Goal: Task Accomplishment & Management: Use online tool/utility

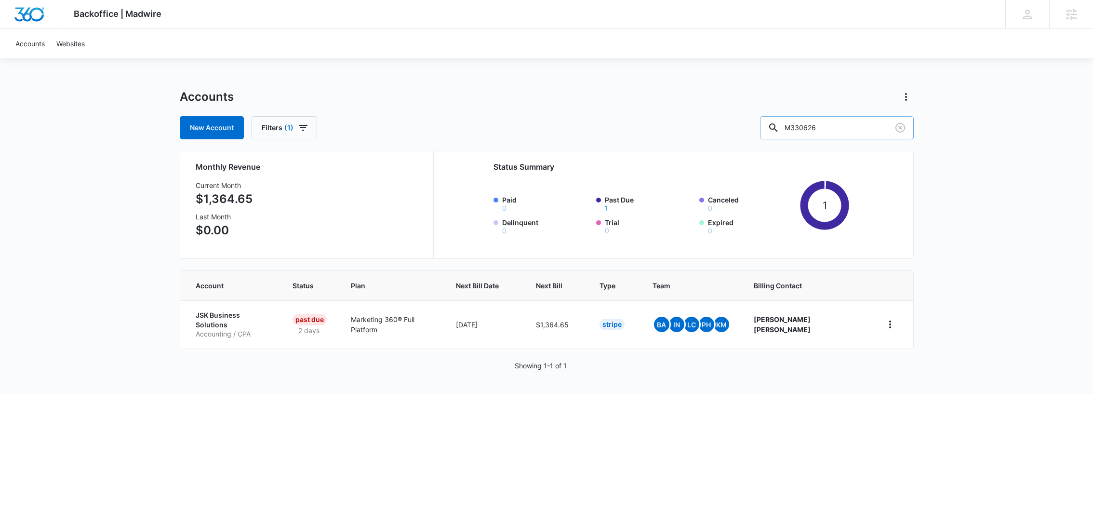
click at [834, 128] on input "M330626" at bounding box center [837, 127] width 154 height 23
type input "m166640"
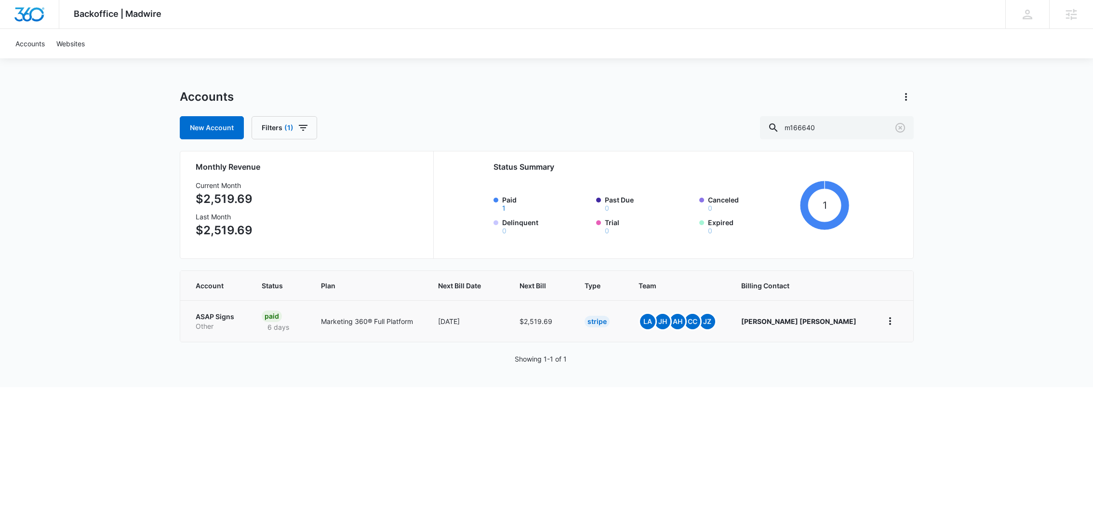
click at [221, 307] on td "ASAP Signs Other" at bounding box center [215, 320] width 70 height 41
click at [221, 313] on p "ASAP Signs" at bounding box center [217, 317] width 43 height 10
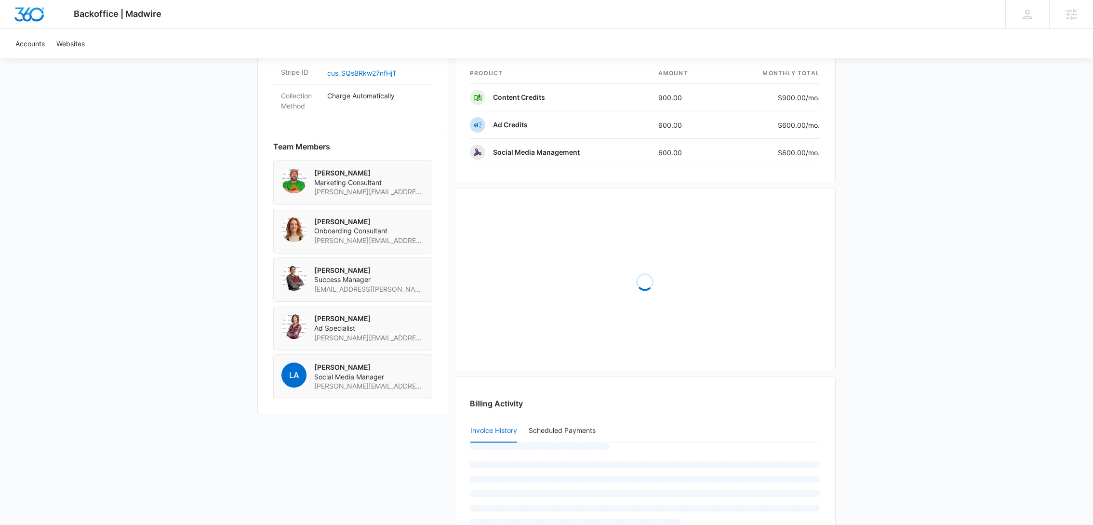
scroll to position [620, 0]
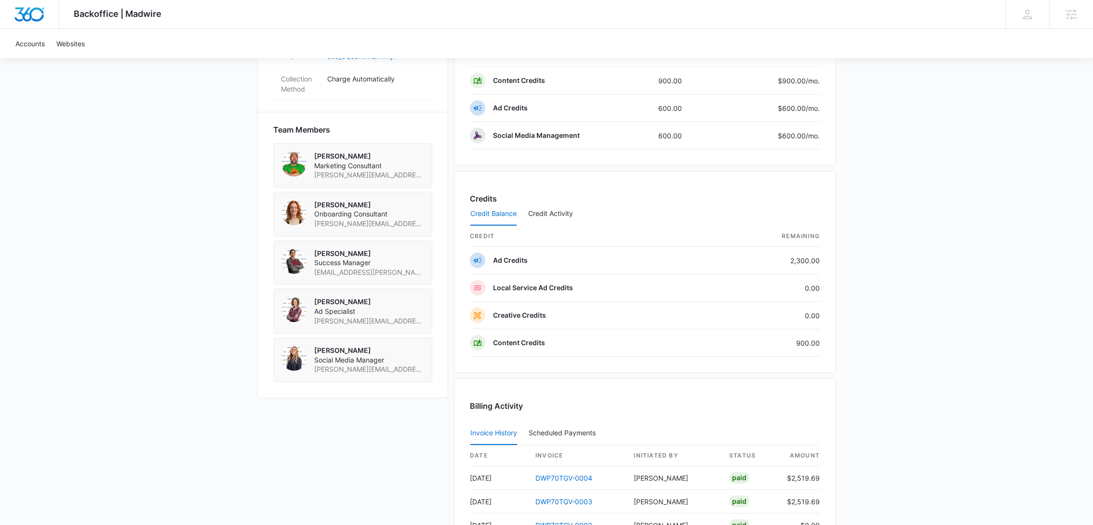
click at [362, 277] on span "[EMAIL_ADDRESS][PERSON_NAME][DOMAIN_NAME]" at bounding box center [369, 273] width 110 height 10
copy span "[EMAIL_ADDRESS][PERSON_NAME][DOMAIN_NAME]"
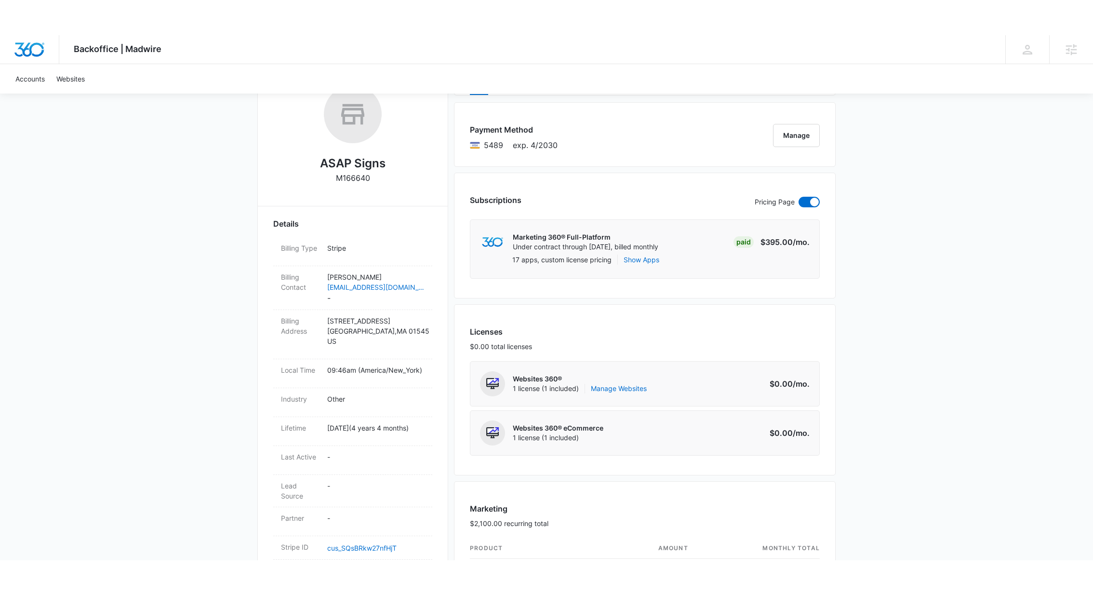
scroll to position [169, 0]
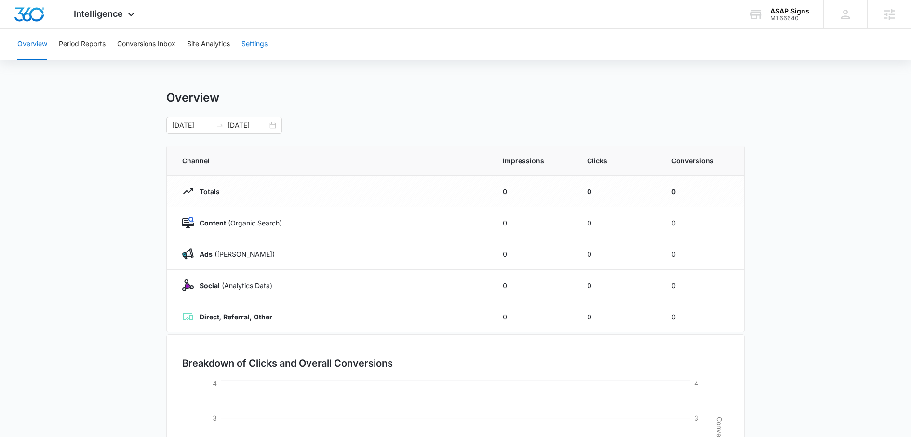
click at [255, 48] on button "Settings" at bounding box center [255, 44] width 26 height 31
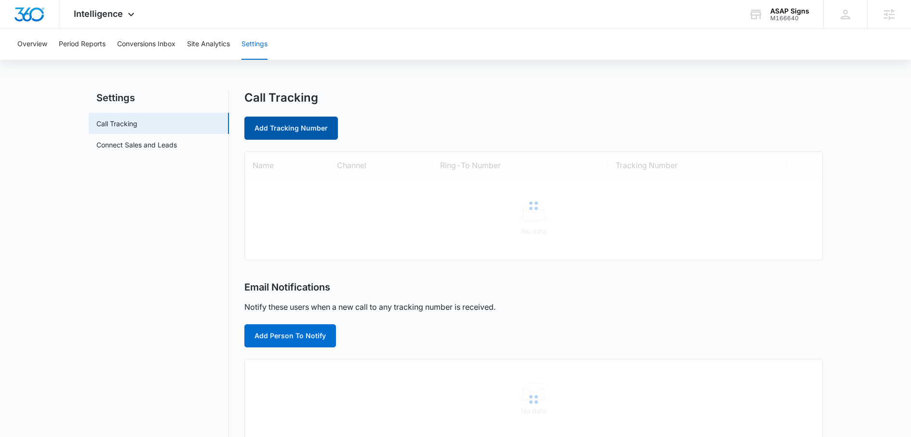
click at [294, 127] on link "Add Tracking Number" at bounding box center [291, 128] width 94 height 23
select select "by_area_code"
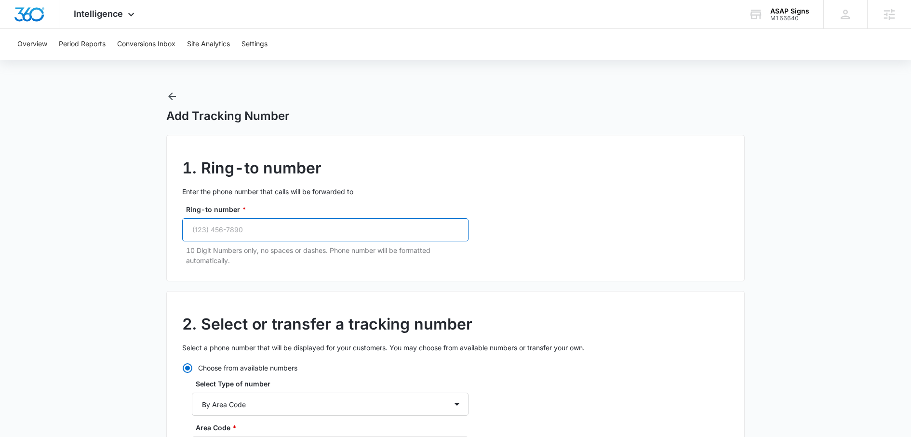
click at [290, 234] on input "Ring-to number *" at bounding box center [325, 229] width 286 height 23
paste input "(508) 719-7277"
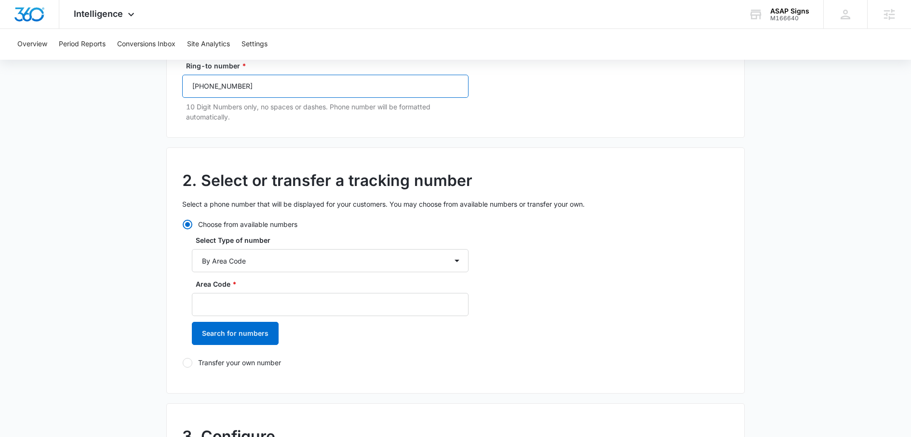
scroll to position [159, 0]
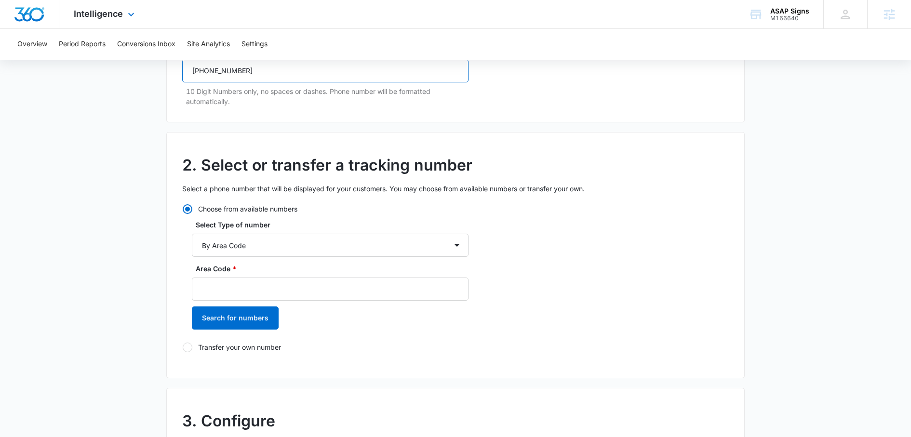
type input "(508) 719-7277"
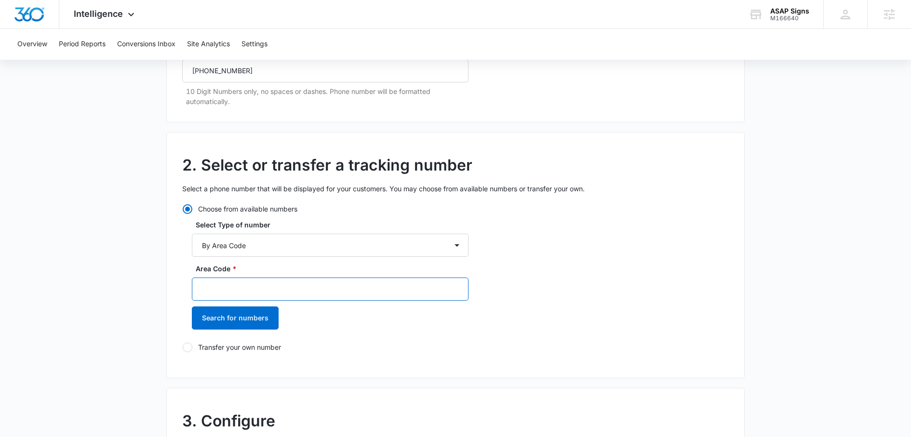
click at [239, 284] on input "Area Code *" at bounding box center [330, 289] width 277 height 23
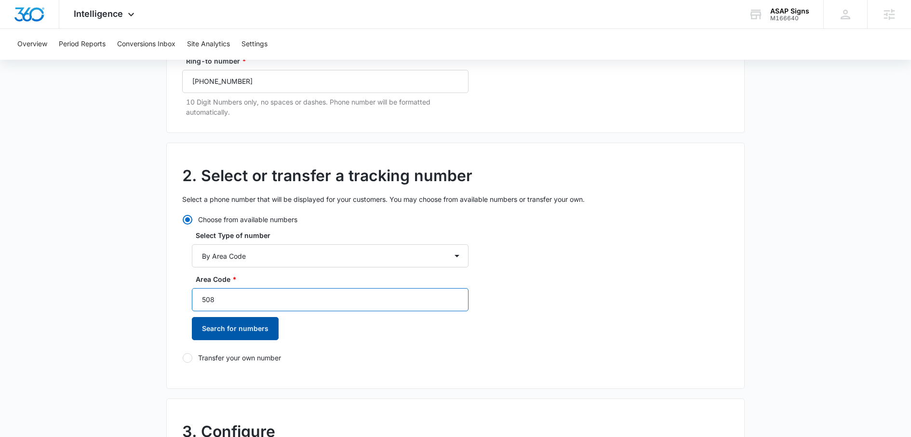
type input "508"
click at [229, 333] on button "Search for numbers" at bounding box center [235, 328] width 87 height 23
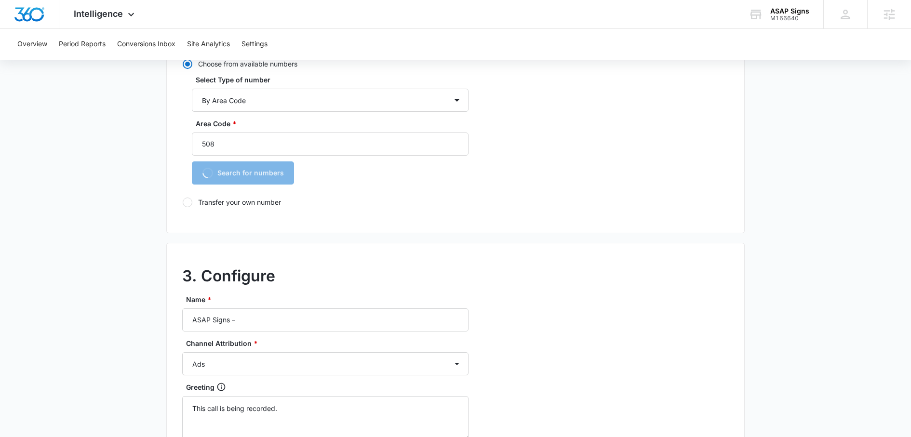
scroll to position [312, 0]
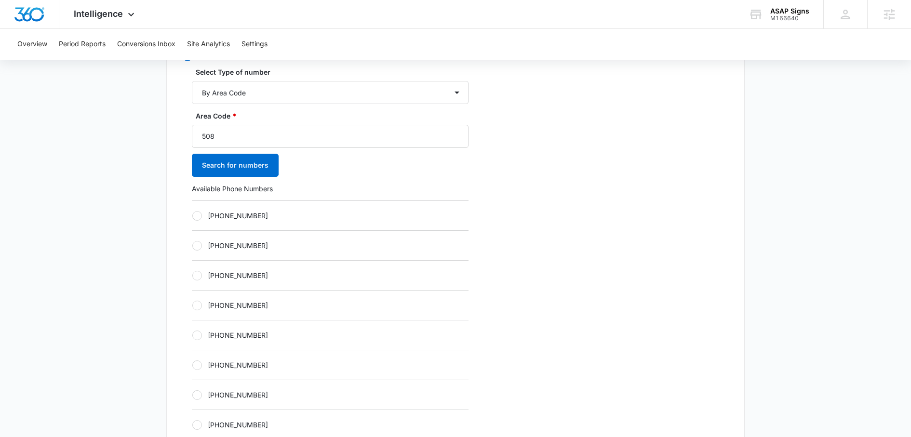
click at [240, 216] on label "+15082020108" at bounding box center [330, 216] width 277 height 10
click at [192, 216] on input "+15082020108" at bounding box center [192, 215] width 0 height 0
radio input "true"
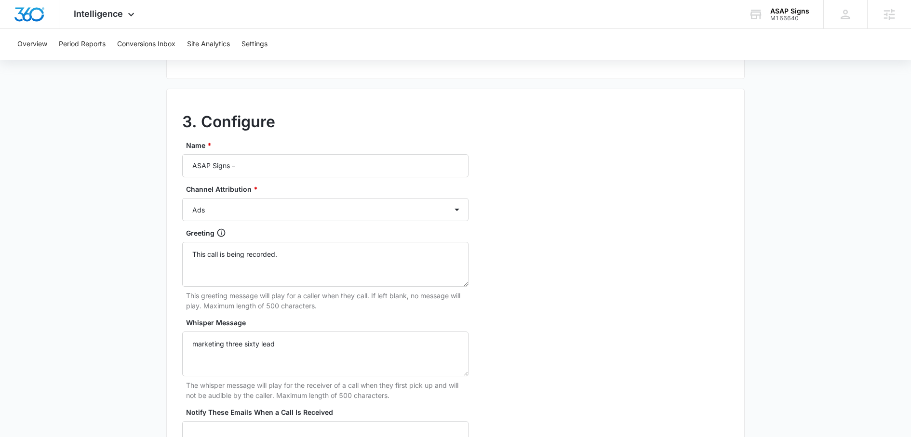
scroll to position [806, 0]
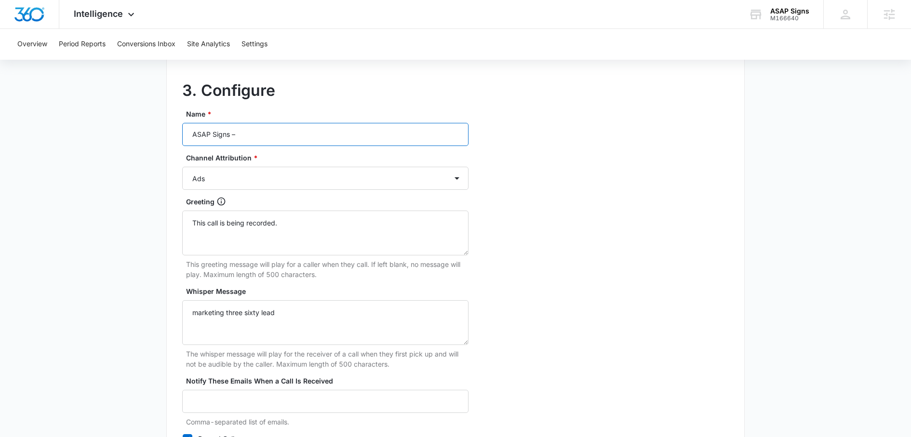
click at [248, 134] on input "ASAP Signs –" at bounding box center [325, 134] width 286 height 23
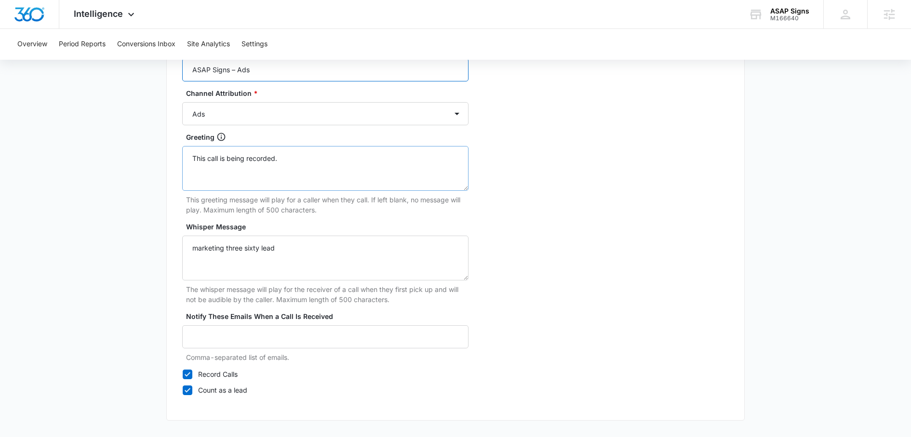
scroll to position [901, 0]
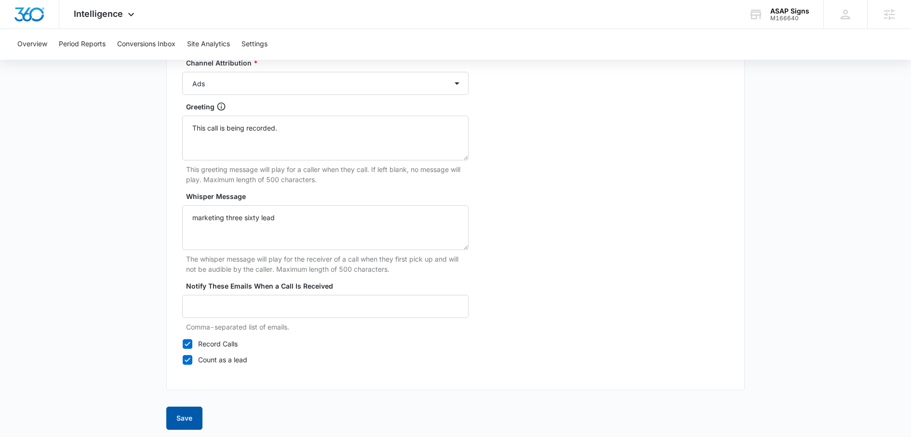
type input "ASAP Signs – Ads"
click at [191, 409] on button "Save" at bounding box center [184, 418] width 36 height 23
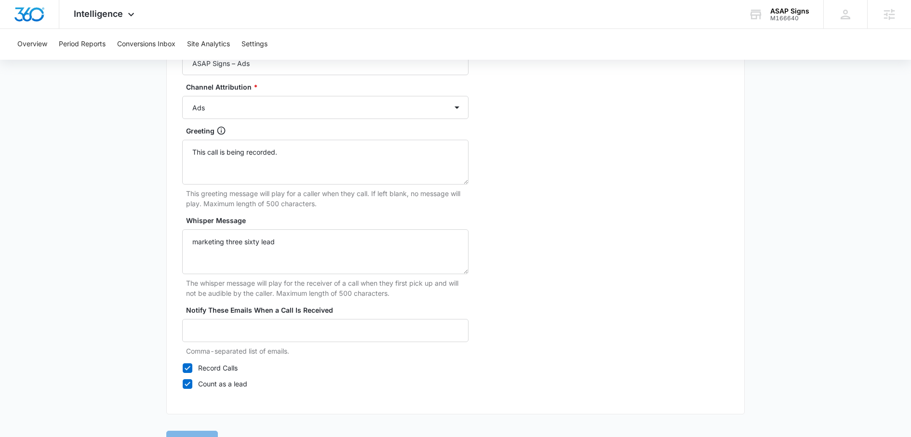
scroll to position [876, 0]
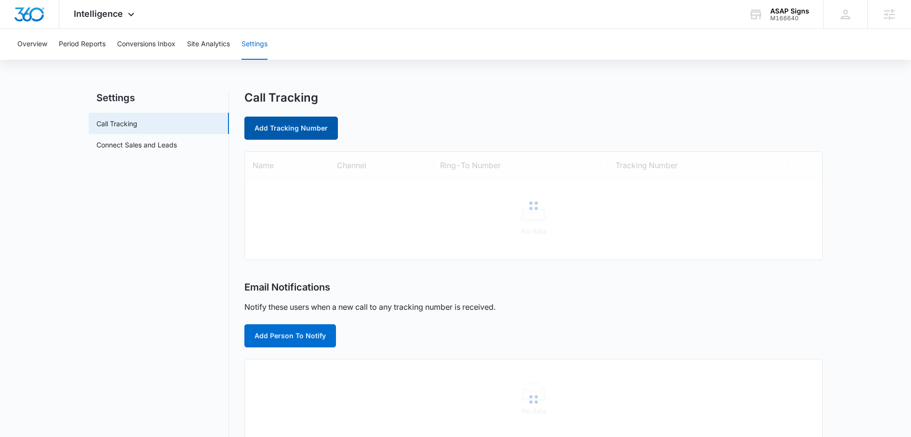
click at [313, 132] on link "Add Tracking Number" at bounding box center [291, 128] width 94 height 23
select select "by_area_code"
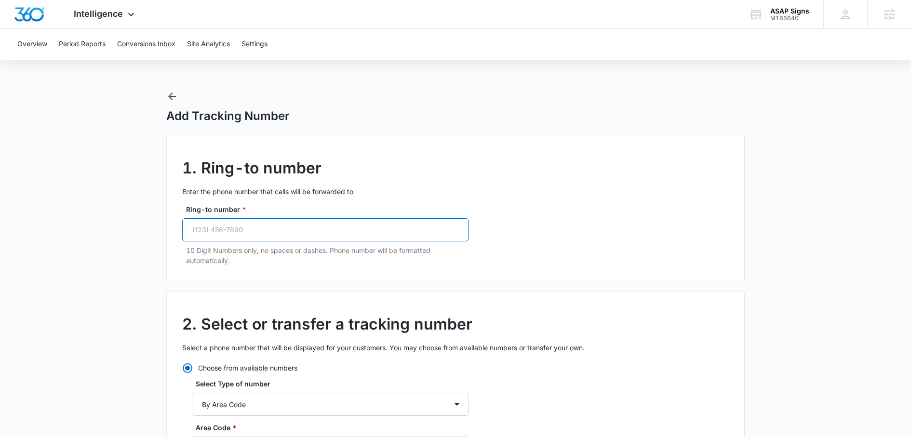
click at [275, 228] on input "Ring-to number *" at bounding box center [325, 229] width 286 height 23
paste input "(508) 719-7277"
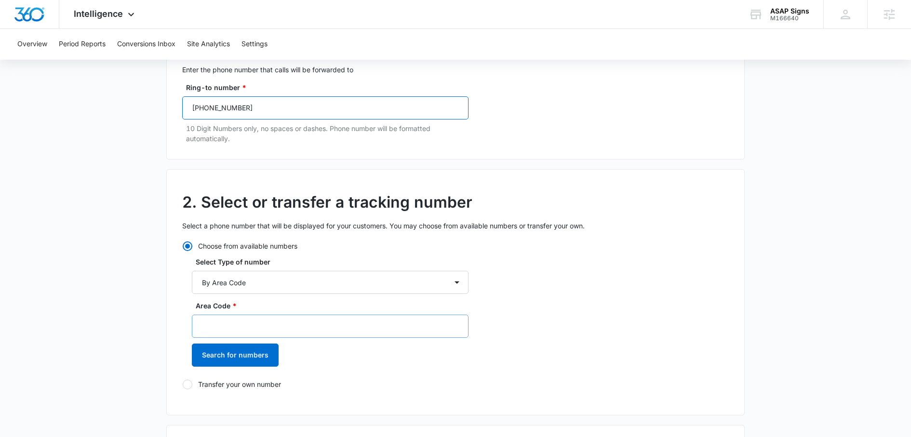
scroll to position [181, 0]
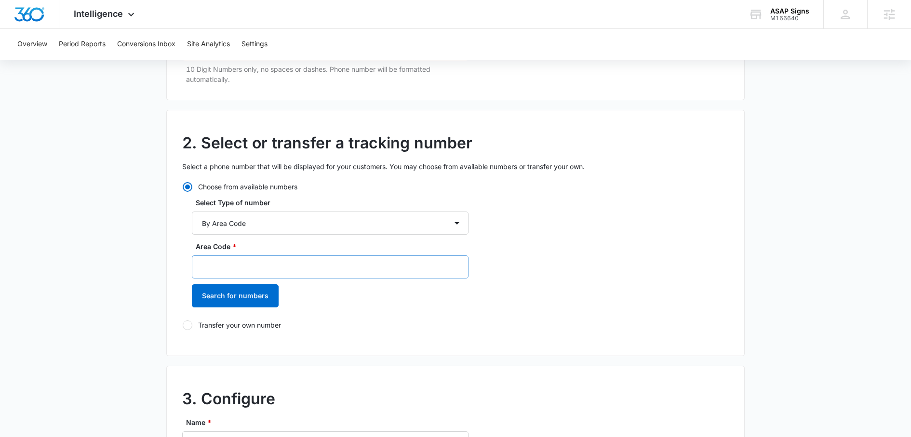
type input "(508) 719-7277"
click at [235, 269] on input "Area Code *" at bounding box center [330, 267] width 277 height 23
type input "508"
click at [237, 300] on button "Search for numbers" at bounding box center [235, 295] width 87 height 23
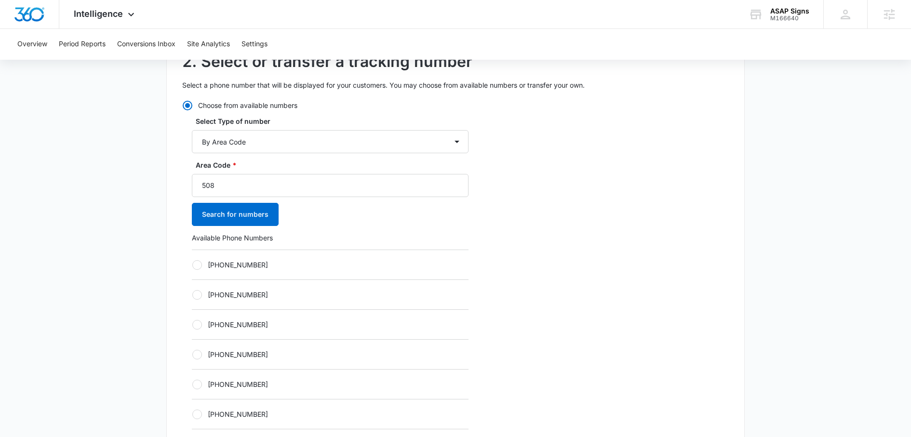
click at [227, 295] on label "+15082020838" at bounding box center [330, 295] width 277 height 10
click at [192, 295] on input "+15082020838" at bounding box center [192, 295] width 0 height 0
radio input "true"
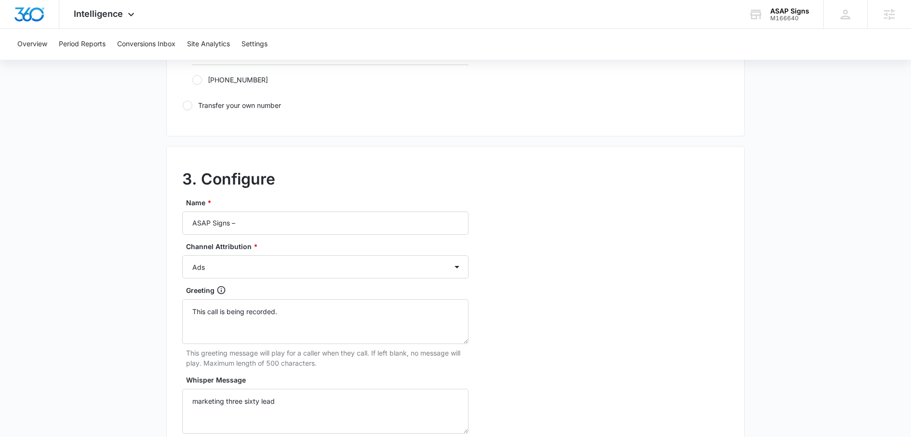
scroll to position [735, 0]
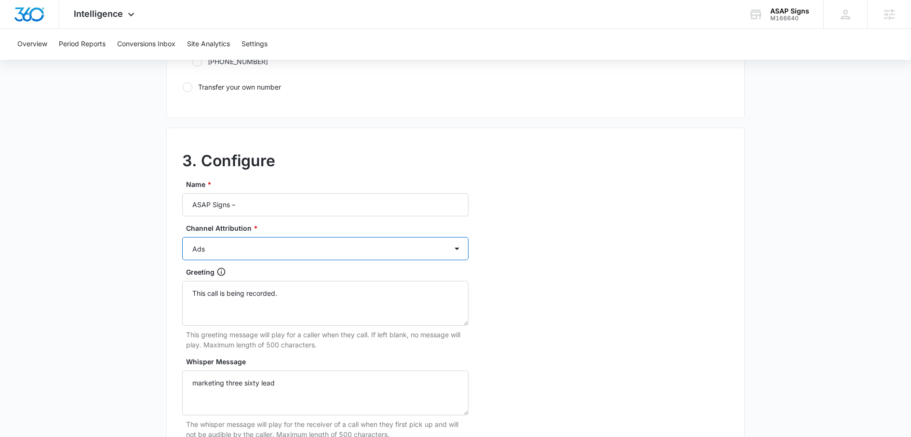
click at [251, 244] on select "Ads Local Service Ads Content Social Other" at bounding box center [325, 248] width 286 height 23
select select "CONTENT"
click at [182, 237] on select "Ads Local Service Ads Content Social Other" at bounding box center [325, 248] width 286 height 23
click at [255, 199] on input "ASAP Signs –" at bounding box center [325, 204] width 286 height 23
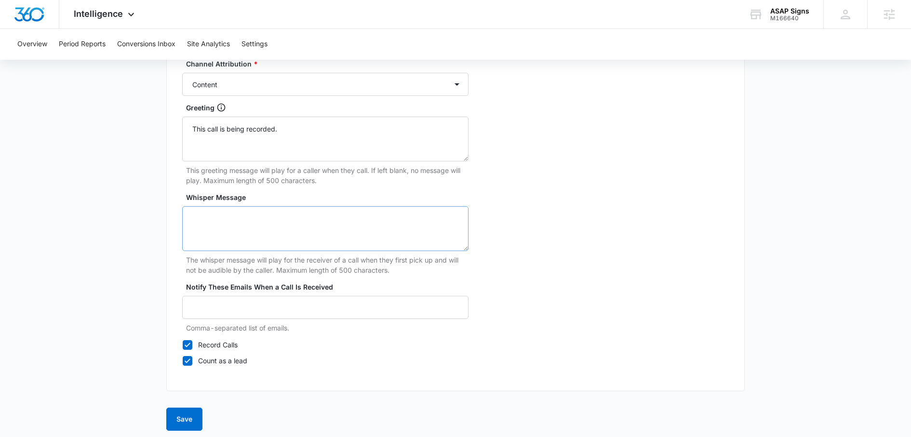
scroll to position [901, 0]
type input "ASAP Signs – Content"
click at [175, 420] on button "Save" at bounding box center [184, 418] width 36 height 23
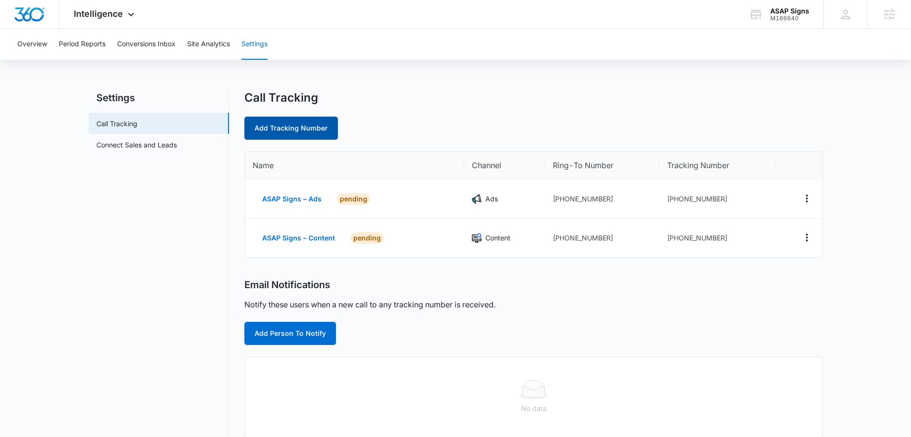
click at [310, 129] on link "Add Tracking Number" at bounding box center [291, 128] width 94 height 23
select select "by_area_code"
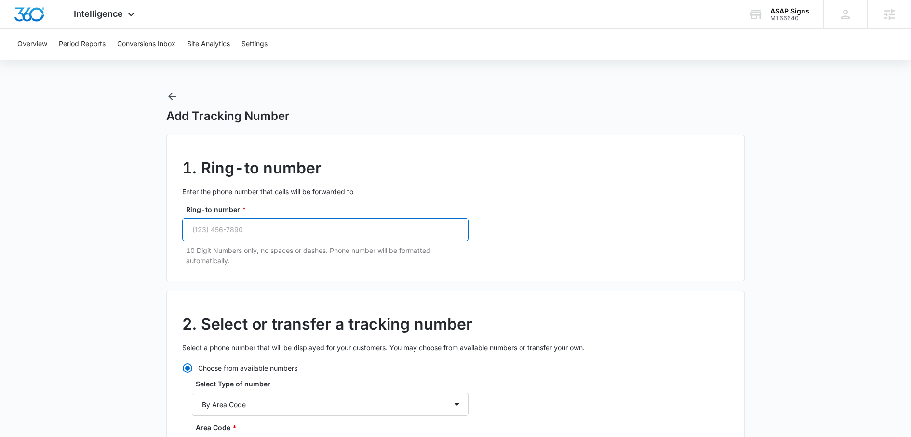
click at [287, 238] on input "Ring-to number *" at bounding box center [325, 229] width 286 height 23
paste input "(508) 719-7277"
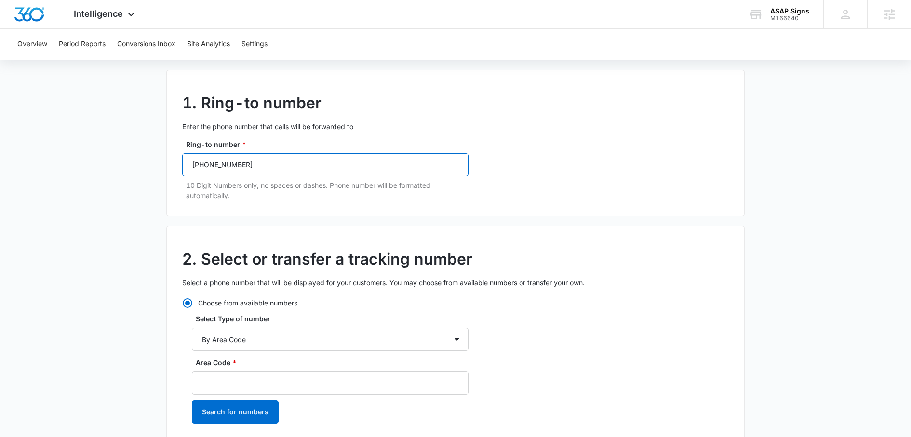
scroll to position [264, 0]
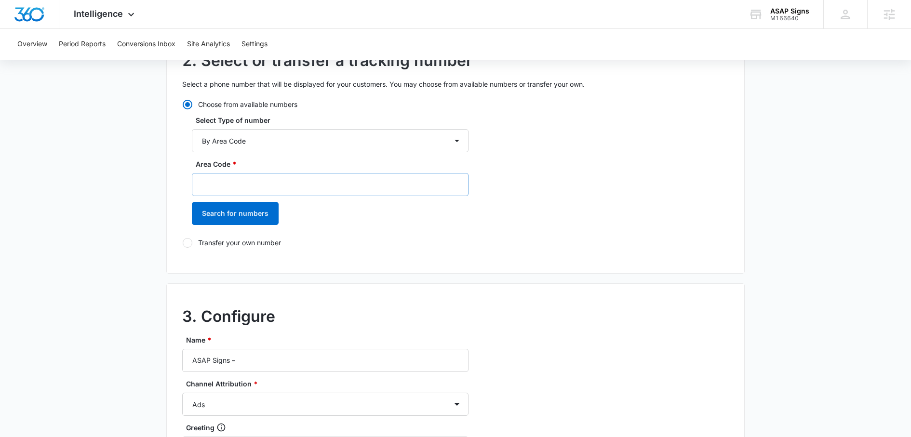
type input "(508) 719-7277"
click at [228, 193] on input "Area Code *" at bounding box center [330, 184] width 277 height 23
type input "508"
click at [202, 212] on button "Search for numbers" at bounding box center [235, 213] width 87 height 23
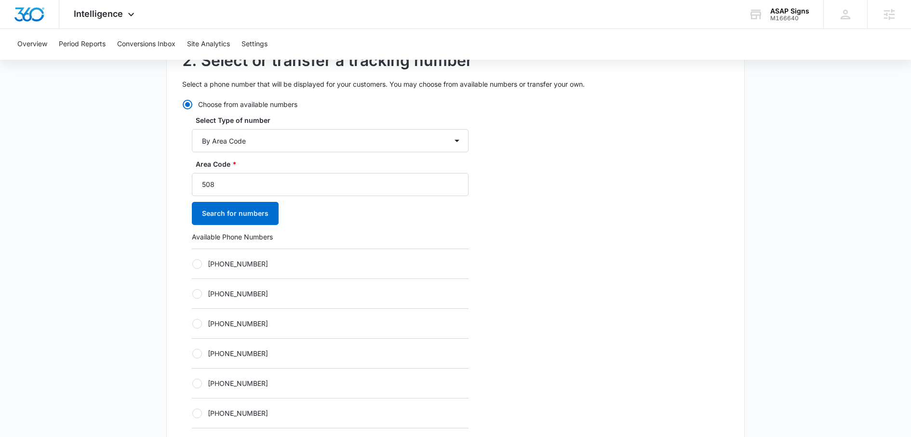
click at [229, 328] on div "+15082036205" at bounding box center [330, 324] width 277 height 30
click at [233, 322] on label "+15082036205" at bounding box center [330, 324] width 277 height 10
click at [192, 323] on input "+15082036205" at bounding box center [192, 323] width 0 height 0
radio input "true"
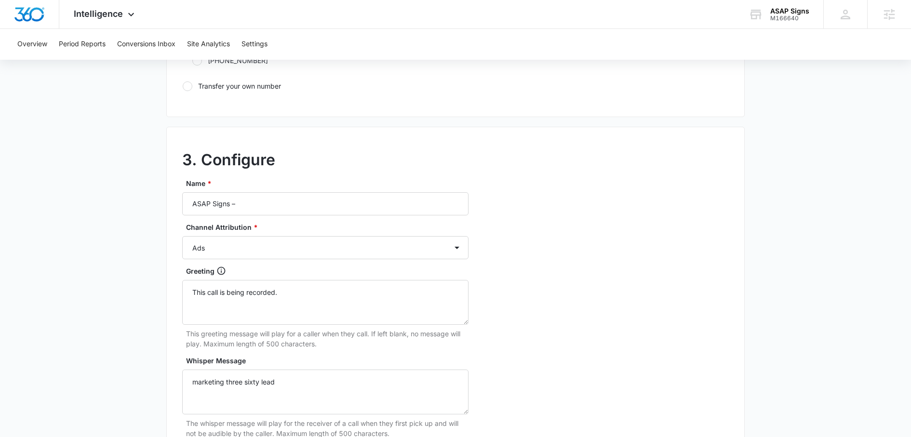
scroll to position [738, 0]
click at [278, 236] on select "Ads Local Service Ads Content Social Other" at bounding box center [325, 246] width 286 height 23
select select "SOCIAL"
click at [182, 235] on select "Ads Local Service Ads Content Social Other" at bounding box center [325, 246] width 286 height 23
click at [275, 194] on input "ASAP Signs –" at bounding box center [325, 202] width 286 height 23
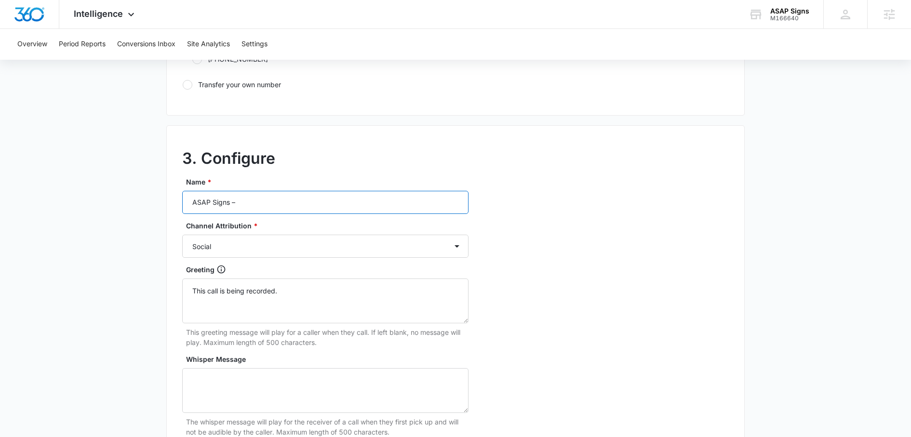
click at [296, 198] on input "ASAP Signs –" at bounding box center [325, 202] width 286 height 23
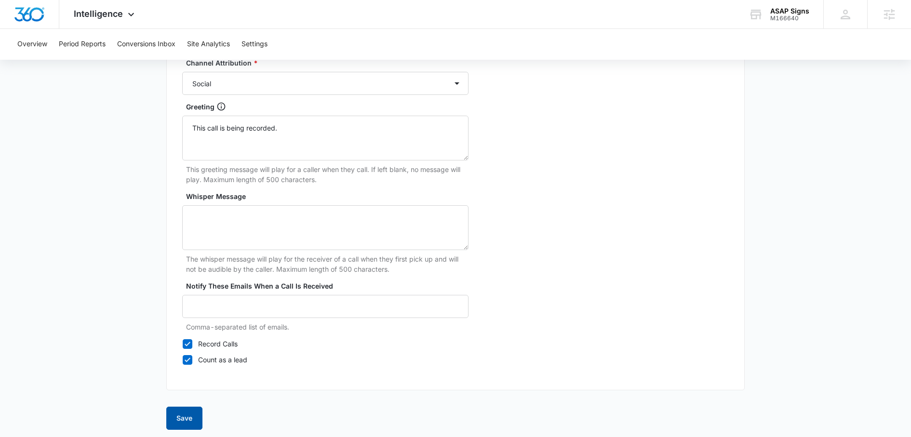
type input "ASAP Signs – Social"
click at [186, 412] on button "Save" at bounding box center [184, 418] width 36 height 23
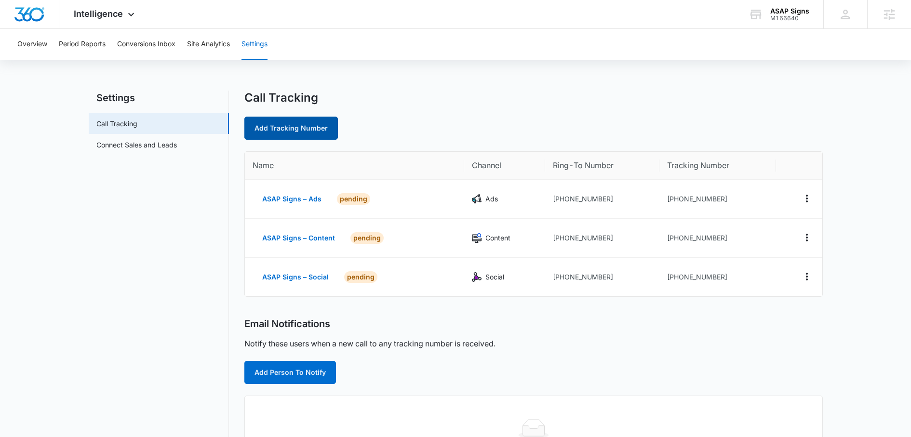
click at [308, 127] on link "Add Tracking Number" at bounding box center [291, 128] width 94 height 23
select select "by_area_code"
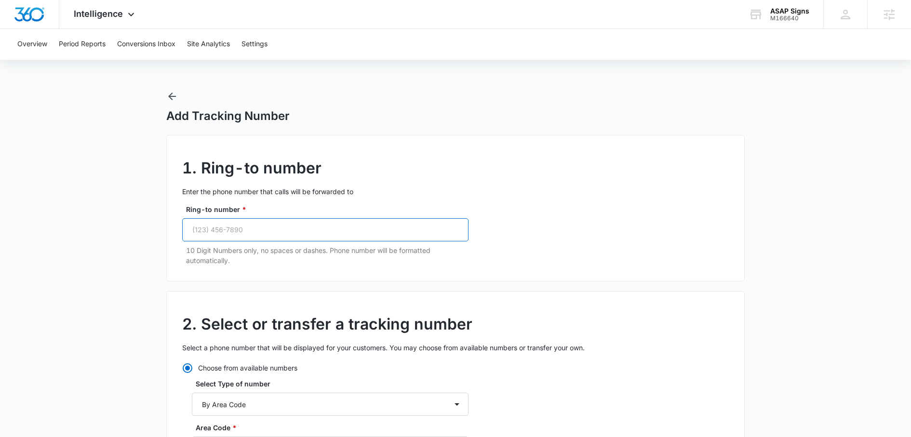
click at [259, 239] on input "Ring-to number *" at bounding box center [325, 229] width 286 height 23
paste input "(508) 719-7277"
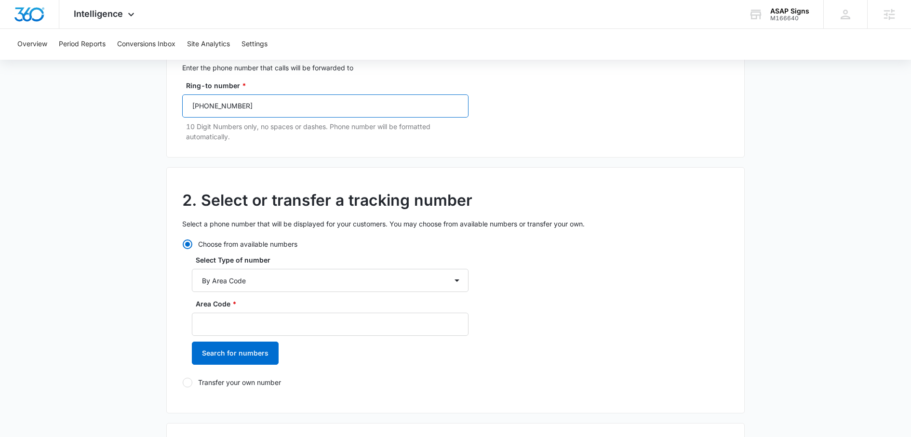
scroll to position [126, 0]
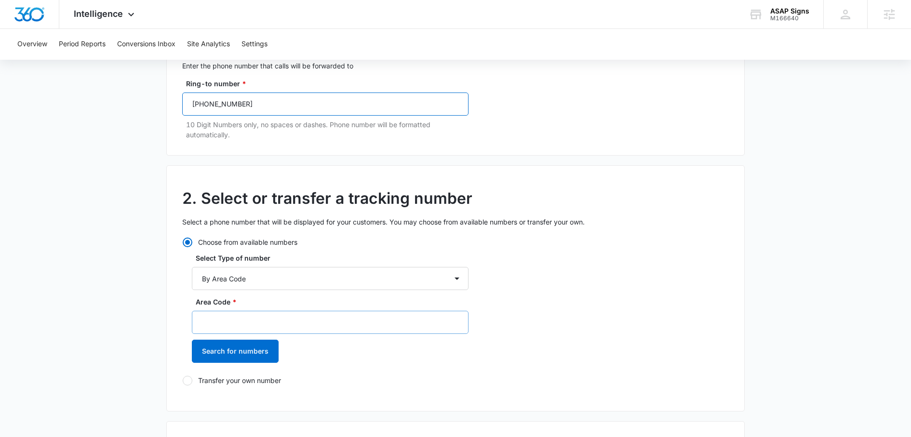
type input "(508) 719-7277"
click at [247, 318] on input "Area Code *" at bounding box center [330, 322] width 277 height 23
type input "508"
click at [227, 352] on button "Search for numbers" at bounding box center [235, 351] width 87 height 23
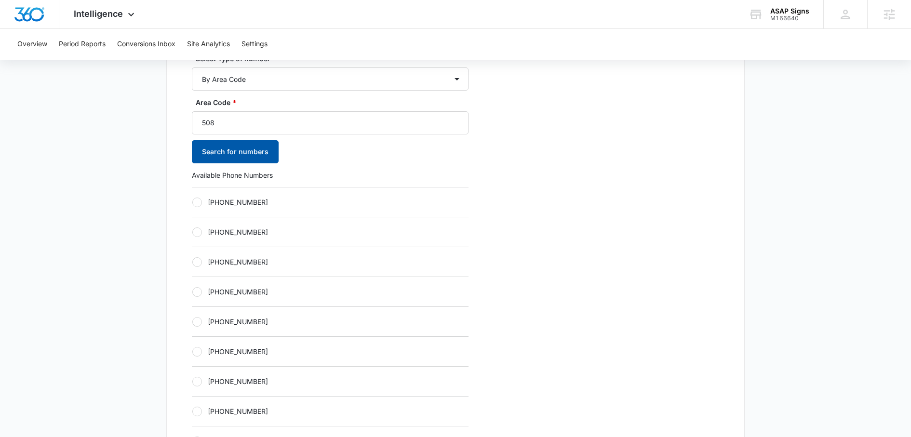
scroll to position [327, 0]
click at [244, 292] on label "+15082037050" at bounding box center [330, 290] width 277 height 10
click at [192, 291] on input "+15082037050" at bounding box center [192, 290] width 0 height 0
radio input "true"
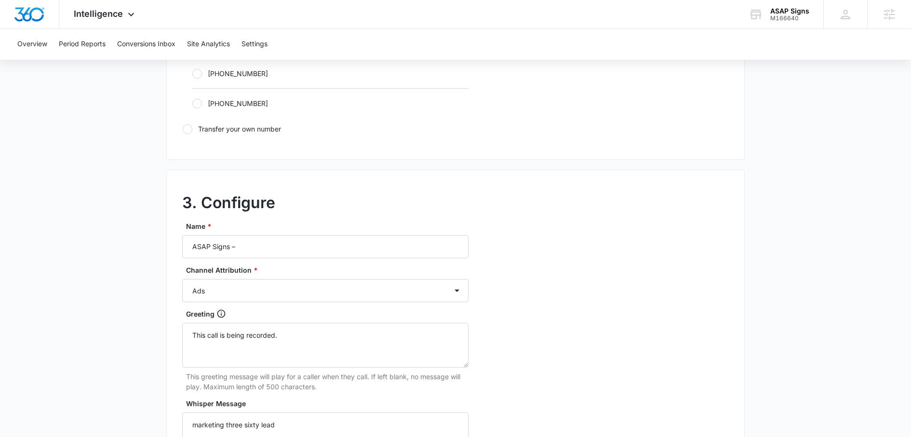
scroll to position [731, 0]
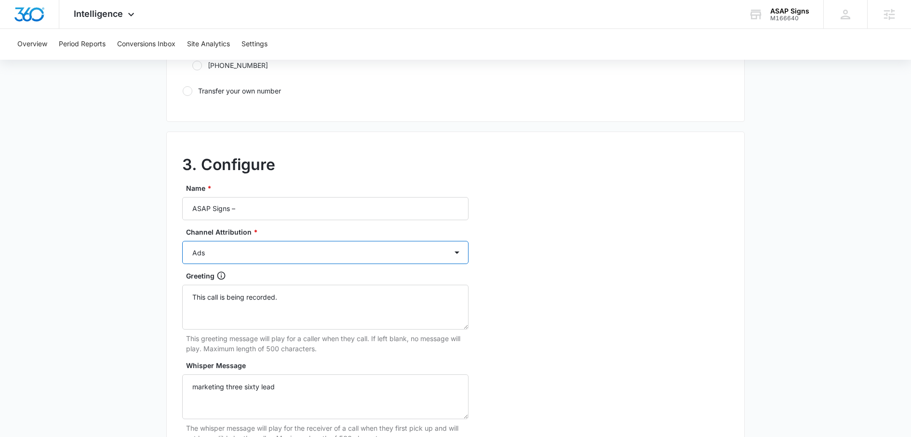
click at [243, 247] on select "Ads Local Service Ads Content Social Other" at bounding box center [325, 252] width 286 height 23
select select "OTHER"
click at [182, 241] on select "Ads Local Service Ads Content Social Other" at bounding box center [325, 252] width 286 height 23
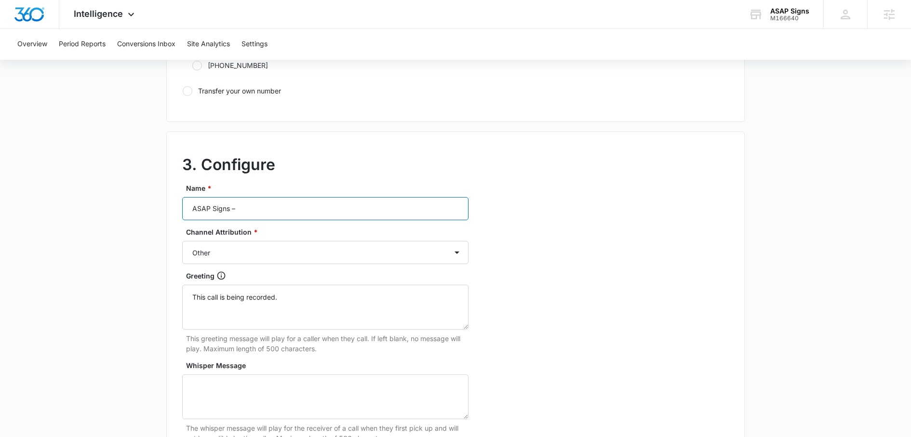
click at [290, 205] on input "ASAP Signs –" at bounding box center [325, 208] width 286 height 23
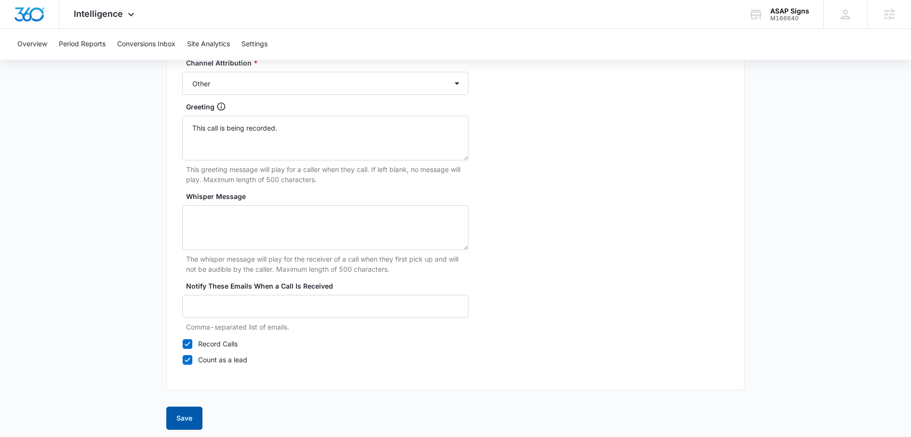
type input "ASAP Signs – Other"
click at [181, 423] on button "Save" at bounding box center [184, 418] width 36 height 23
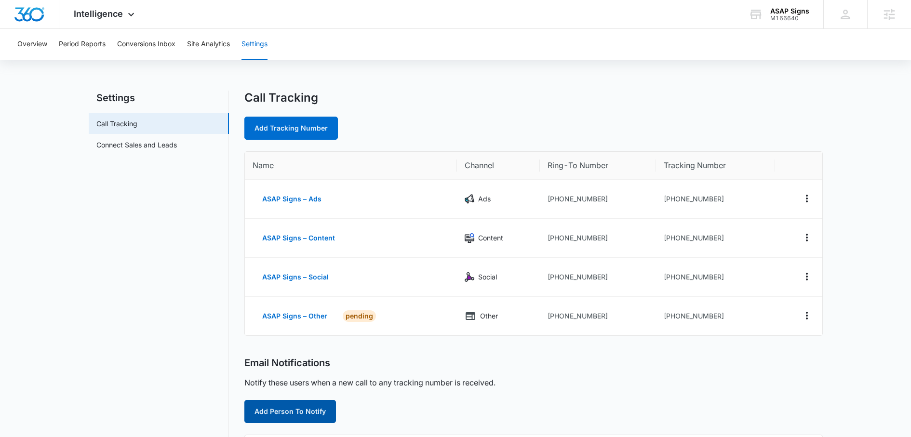
click at [280, 412] on button "Add Person To Notify" at bounding box center [290, 411] width 92 height 23
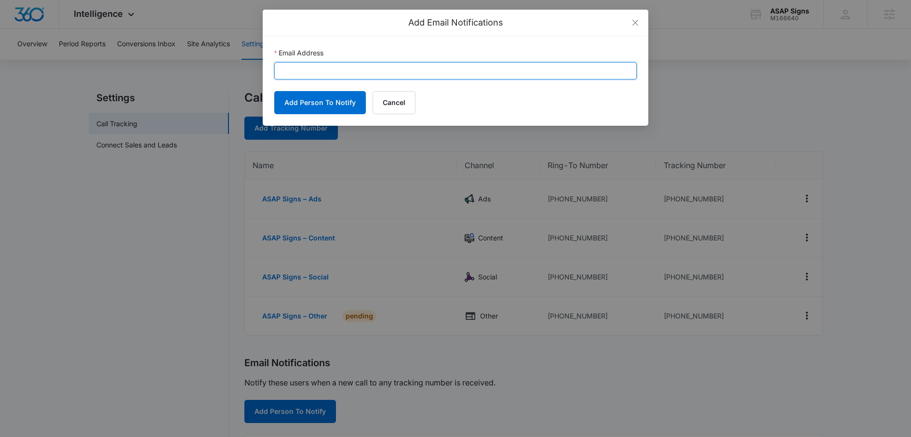
click at [339, 63] on input "Email Address" at bounding box center [455, 70] width 363 height 17
paste input "Joe@provehiclewraps.com"
type input "Joe@provehiclewraps.com"
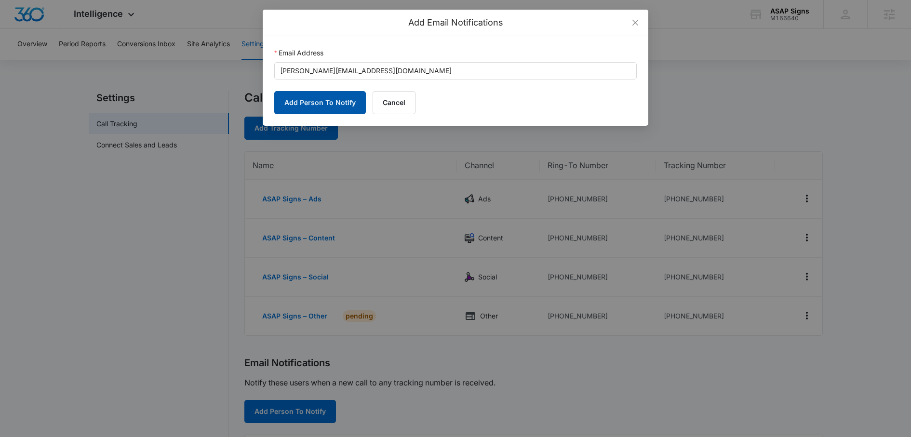
click at [323, 93] on button "Add Person To Notify" at bounding box center [320, 102] width 92 height 23
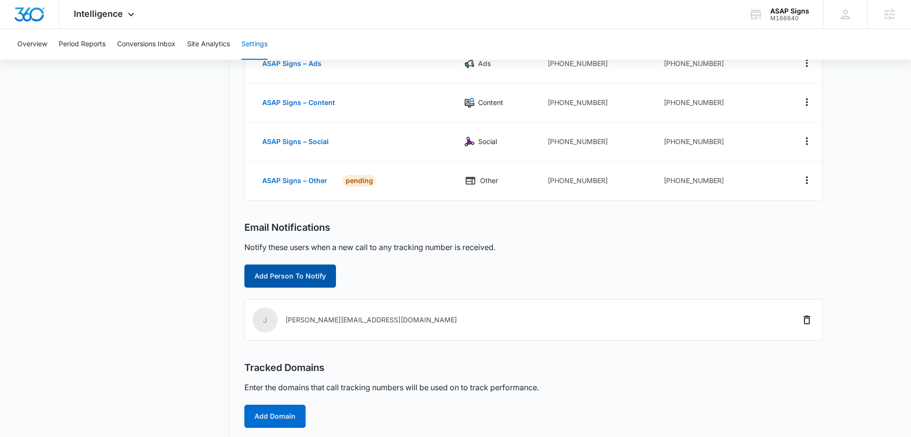
scroll to position [158, 0]
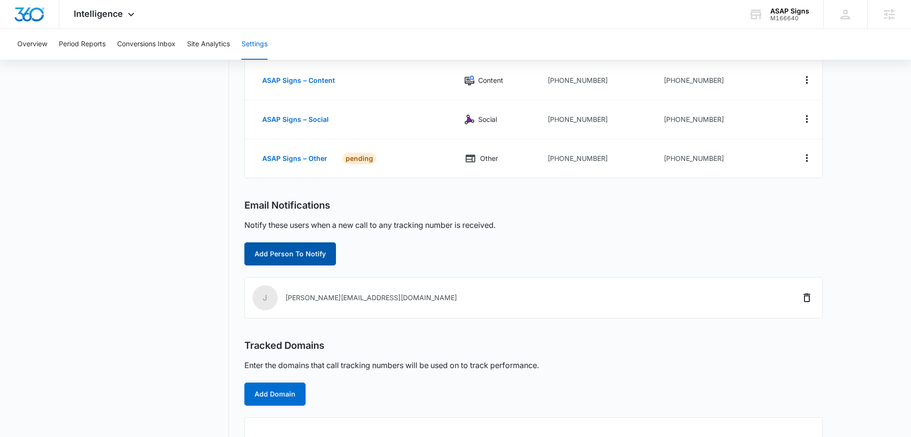
click at [302, 259] on button "Add Person To Notify" at bounding box center [290, 253] width 92 height 23
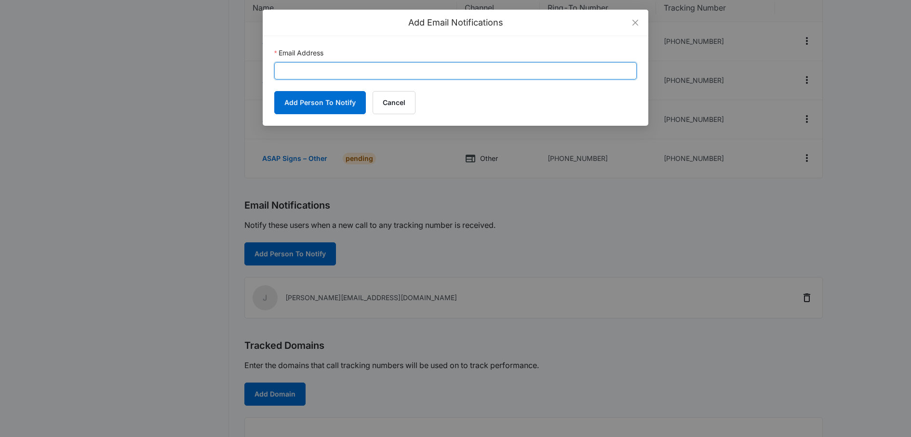
click at [350, 63] on input "Email Address" at bounding box center [455, 70] width 363 height 17
paste input "darlene@provehiclewraps.com"
type input "darlene@provehiclewraps.com"
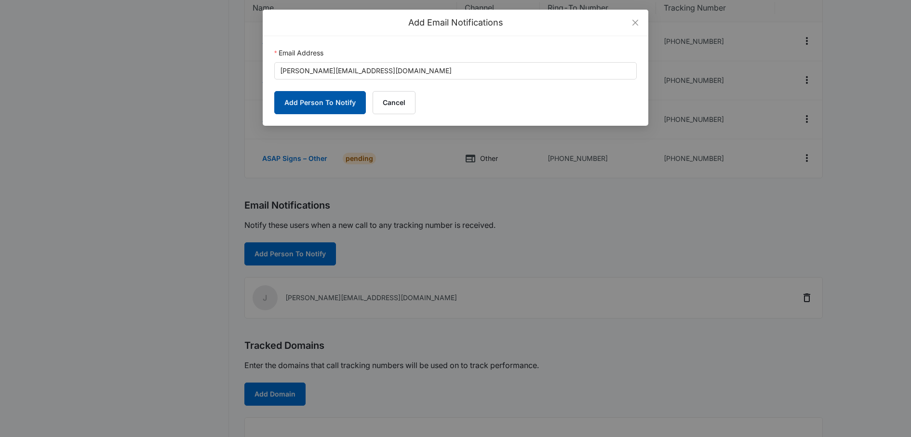
click at [318, 110] on button "Add Person To Notify" at bounding box center [320, 102] width 92 height 23
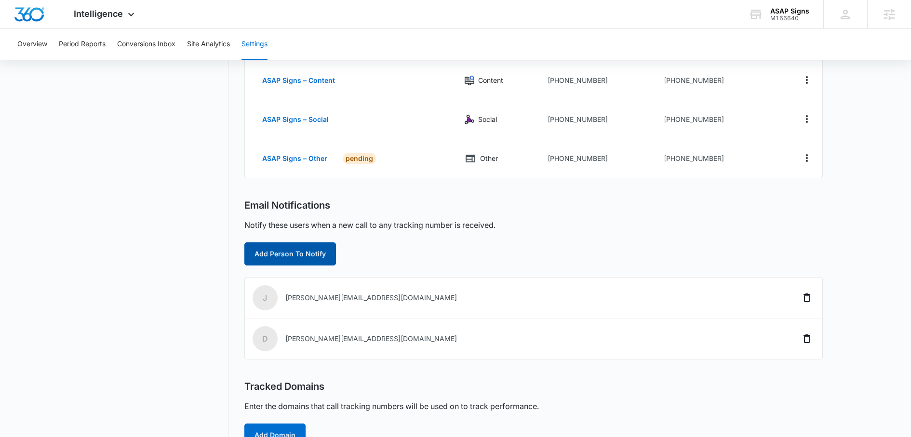
click at [283, 260] on button "Add Person To Notify" at bounding box center [290, 253] width 92 height 23
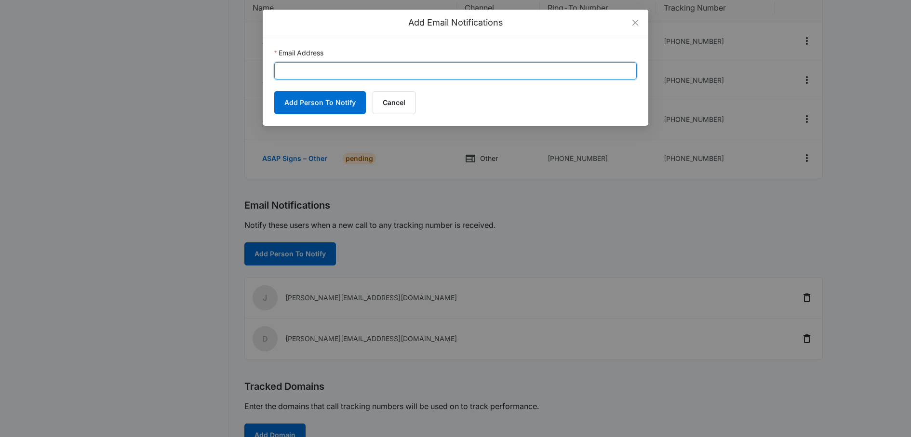
click at [359, 75] on input "Email Address" at bounding box center [455, 70] width 363 height 17
paste input "[EMAIL_ADDRESS][PERSON_NAME][DOMAIN_NAME]"
type input "[EMAIL_ADDRESS][PERSON_NAME][DOMAIN_NAME]"
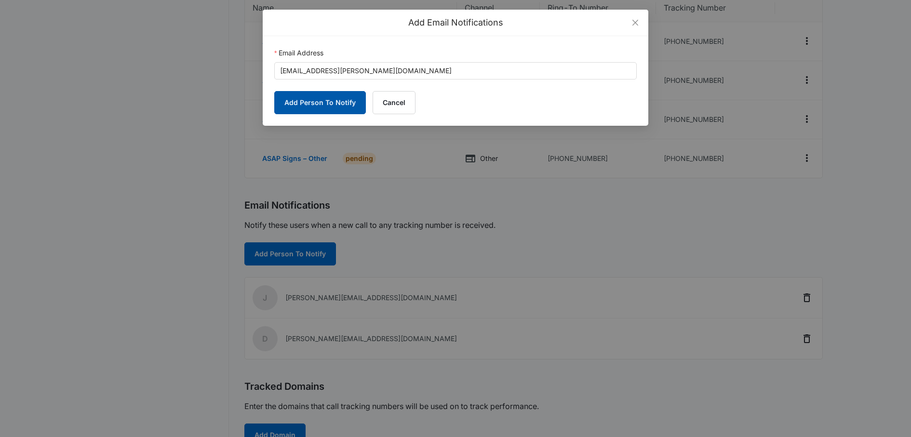
click at [335, 109] on button "Add Person To Notify" at bounding box center [320, 102] width 92 height 23
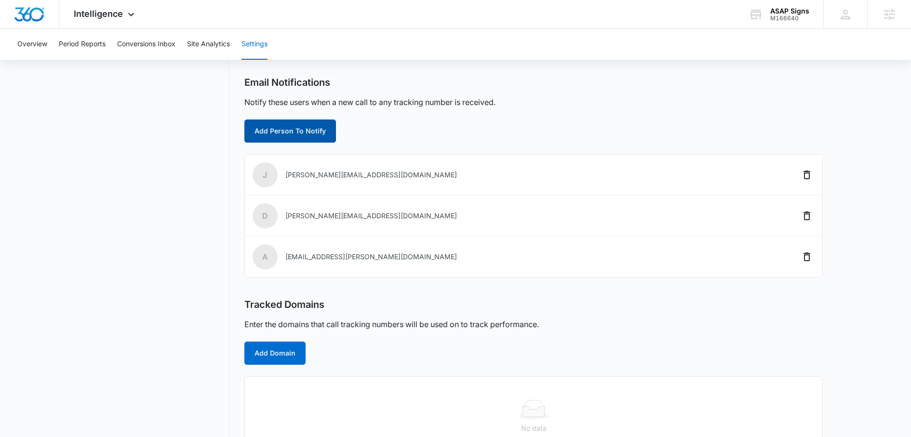
scroll to position [310, 0]
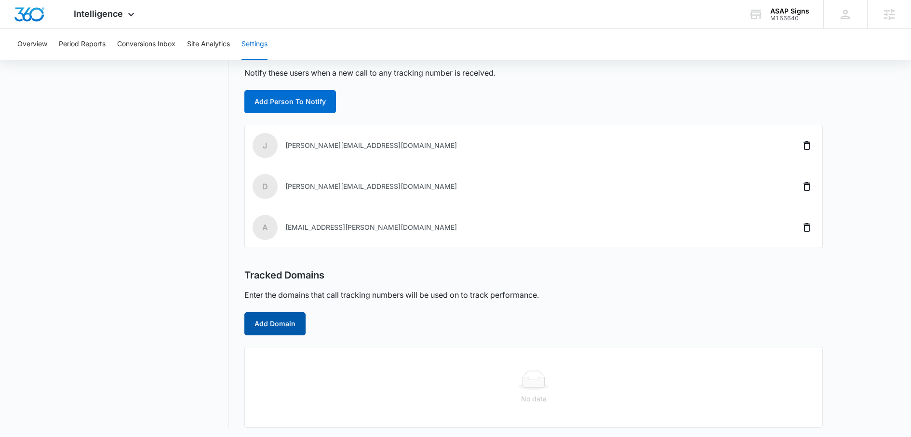
click at [287, 322] on button "Add Domain" at bounding box center [274, 323] width 61 height 23
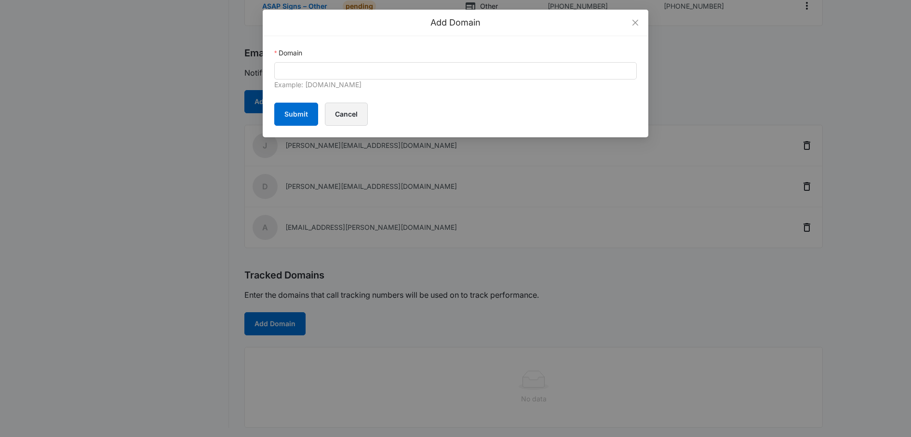
click at [348, 111] on button "Cancel" at bounding box center [346, 114] width 43 height 23
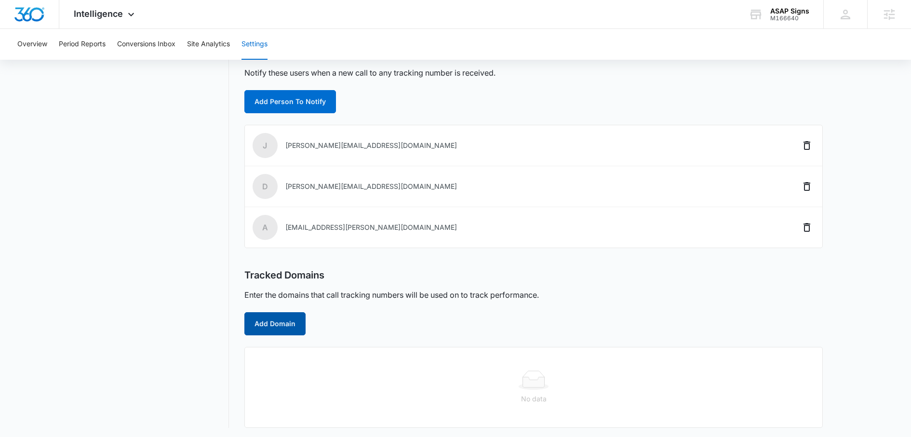
scroll to position [0, 0]
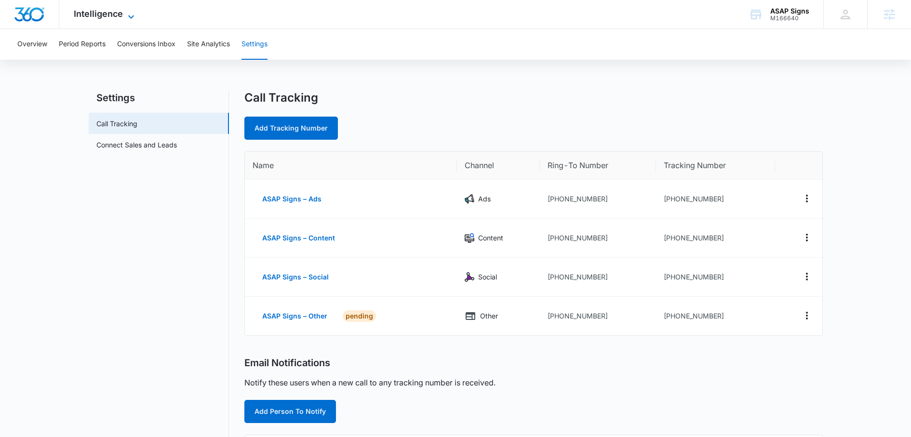
click at [109, 9] on span "Intelligence" at bounding box center [98, 14] width 49 height 10
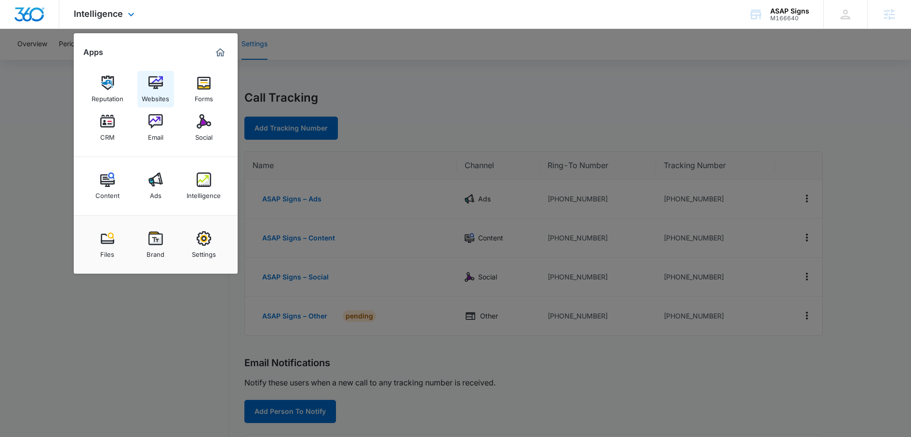
click at [158, 85] on img at bounding box center [155, 83] width 14 height 14
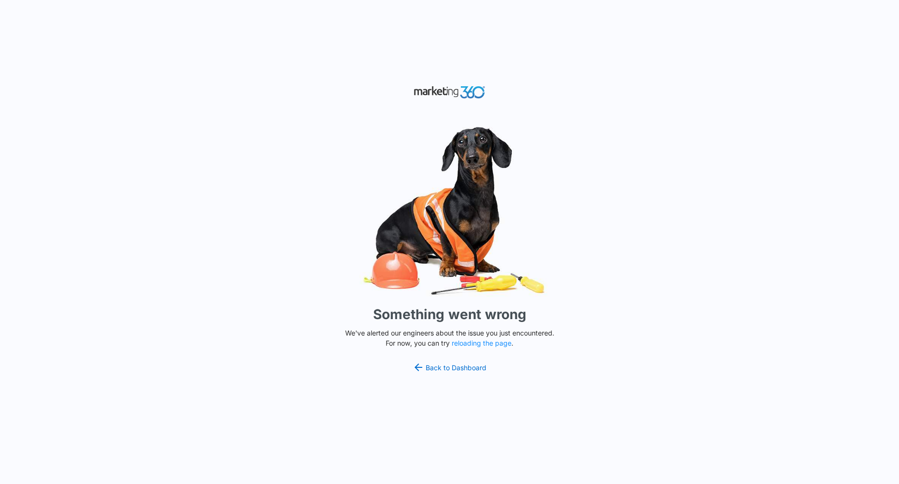
drag, startPoint x: 332, startPoint y: 464, endPoint x: 332, endPoint y: 350, distance: 114.3
click at [332, 350] on div "Something went wrong We've alerted our engineers about the issue you just encou…" at bounding box center [449, 242] width 899 height 484
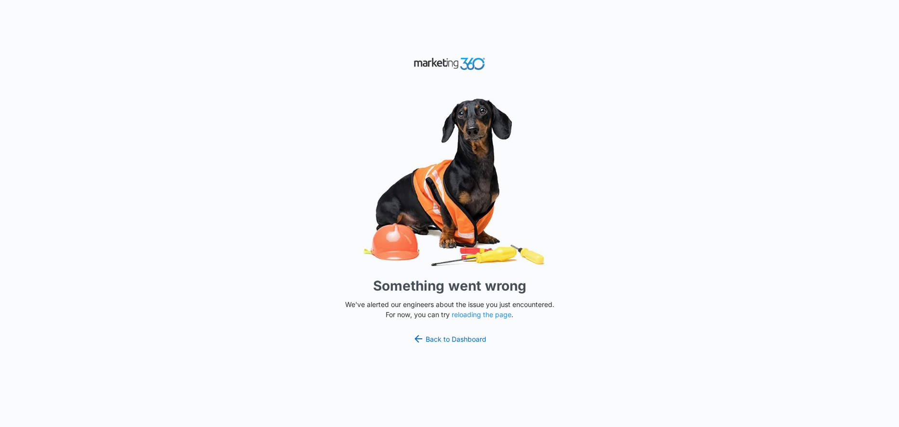
drag, startPoint x: 318, startPoint y: 424, endPoint x: 318, endPoint y: 459, distance: 34.7
click at [318, 427] on html "Something went wrong We've alerted our engineers about the issue you just encou…" at bounding box center [449, 213] width 899 height 427
